Goal: Check status

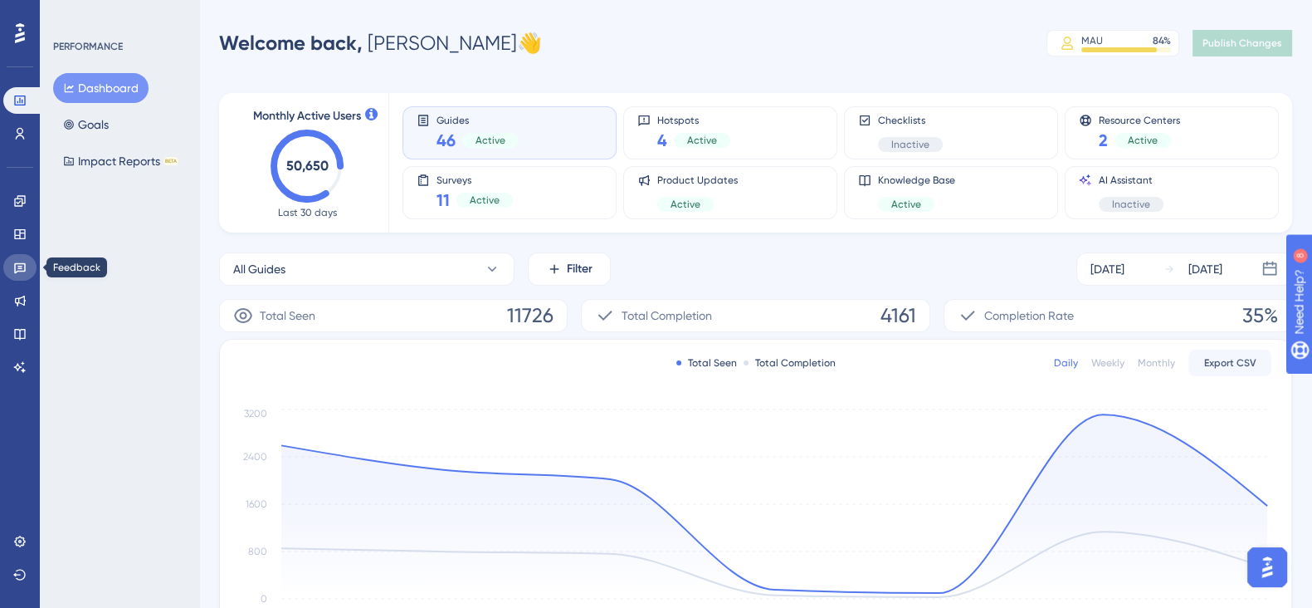
click at [13, 262] on icon at bounding box center [19, 267] width 13 height 13
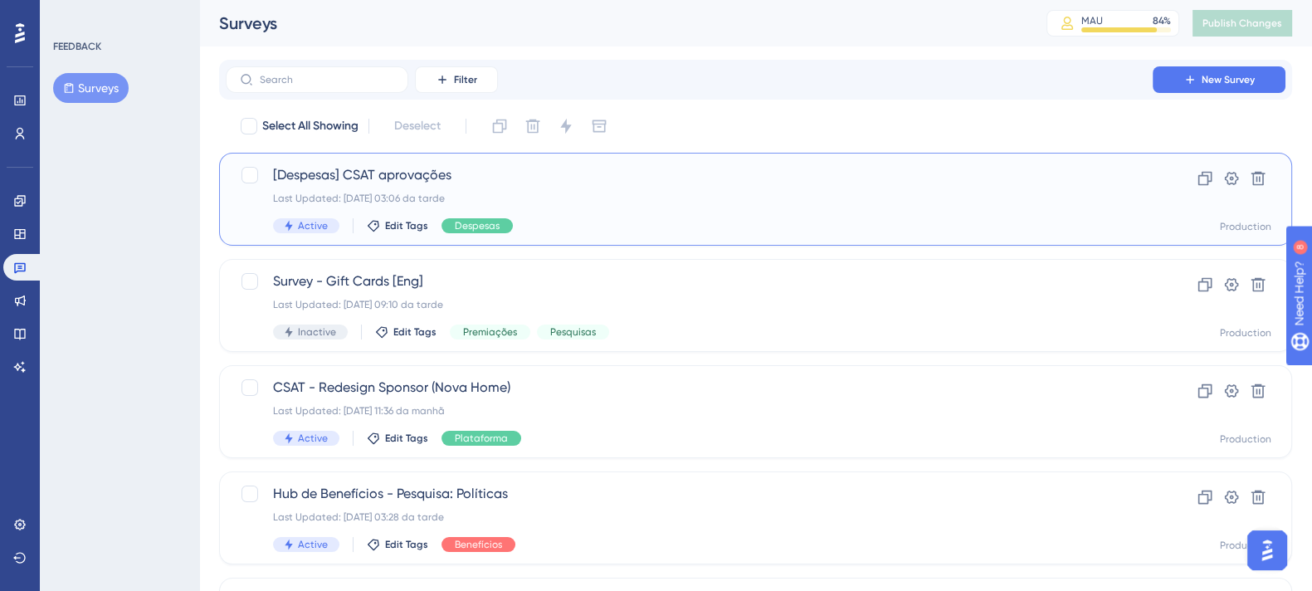
click at [609, 193] on div "Last Updated: [DATE] 03:06 da tarde" at bounding box center [689, 198] width 833 height 13
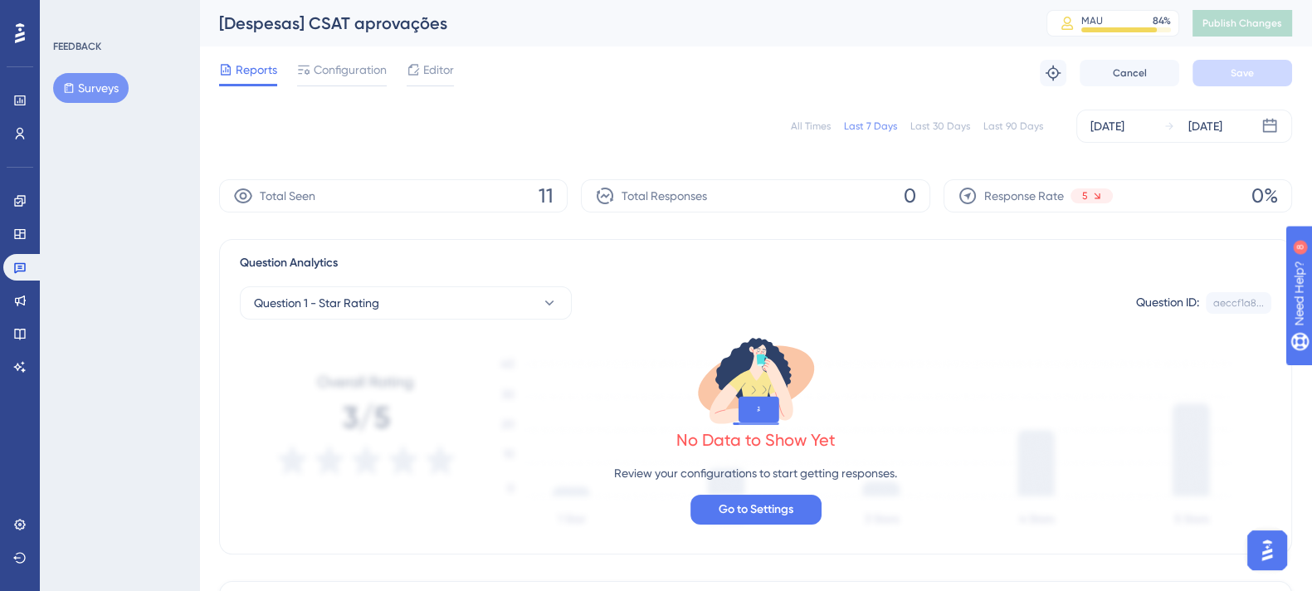
click at [823, 129] on div "All Times" at bounding box center [811, 126] width 40 height 13
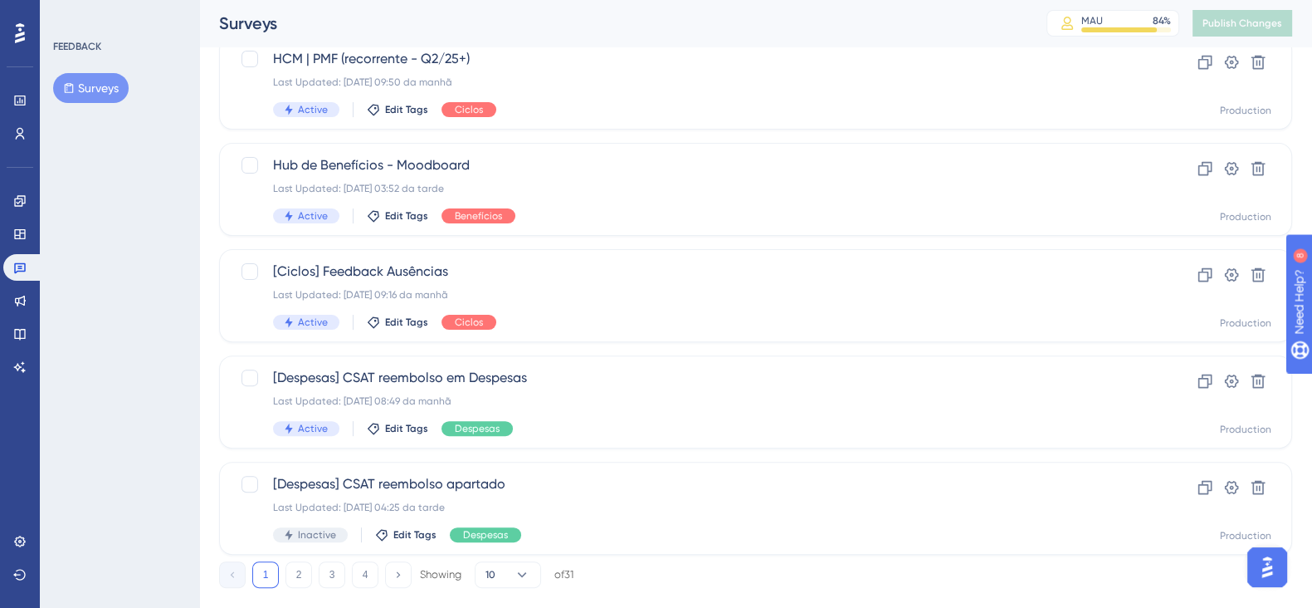
scroll to position [680, 0]
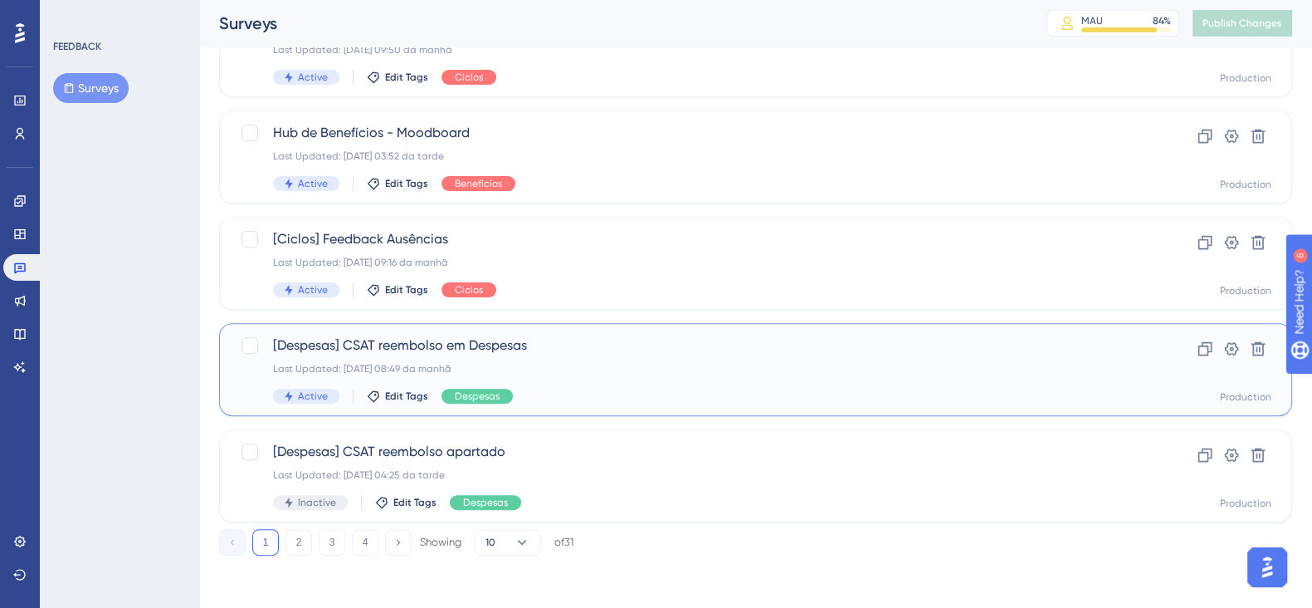
click at [606, 365] on div "Last Updated: [DATE] 08:49 da manhã" at bounding box center [689, 368] width 833 height 13
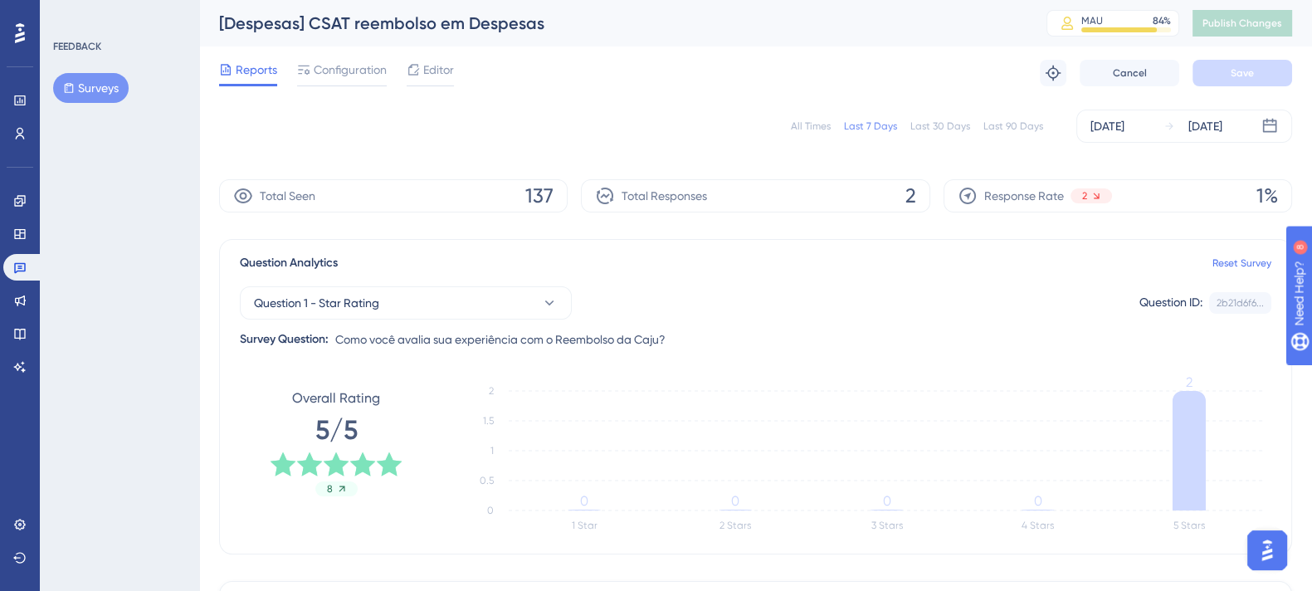
click at [826, 130] on div "All Times" at bounding box center [811, 126] width 40 height 13
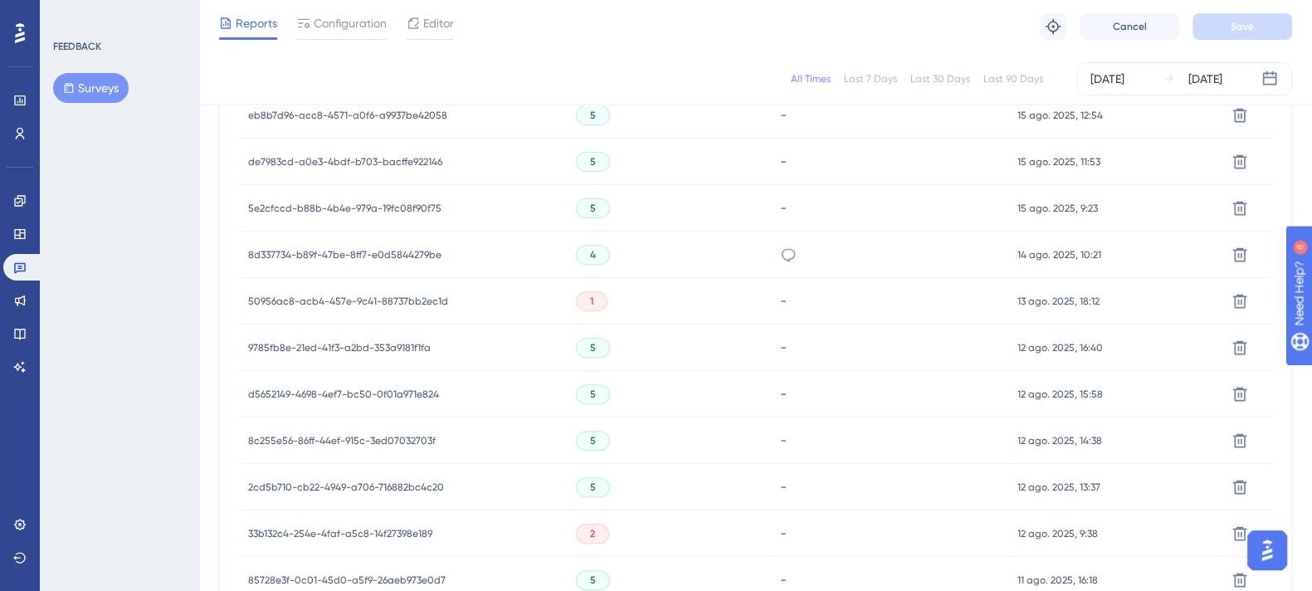
scroll to position [829, 0]
